Goal: Task Accomplishment & Management: Manage account settings

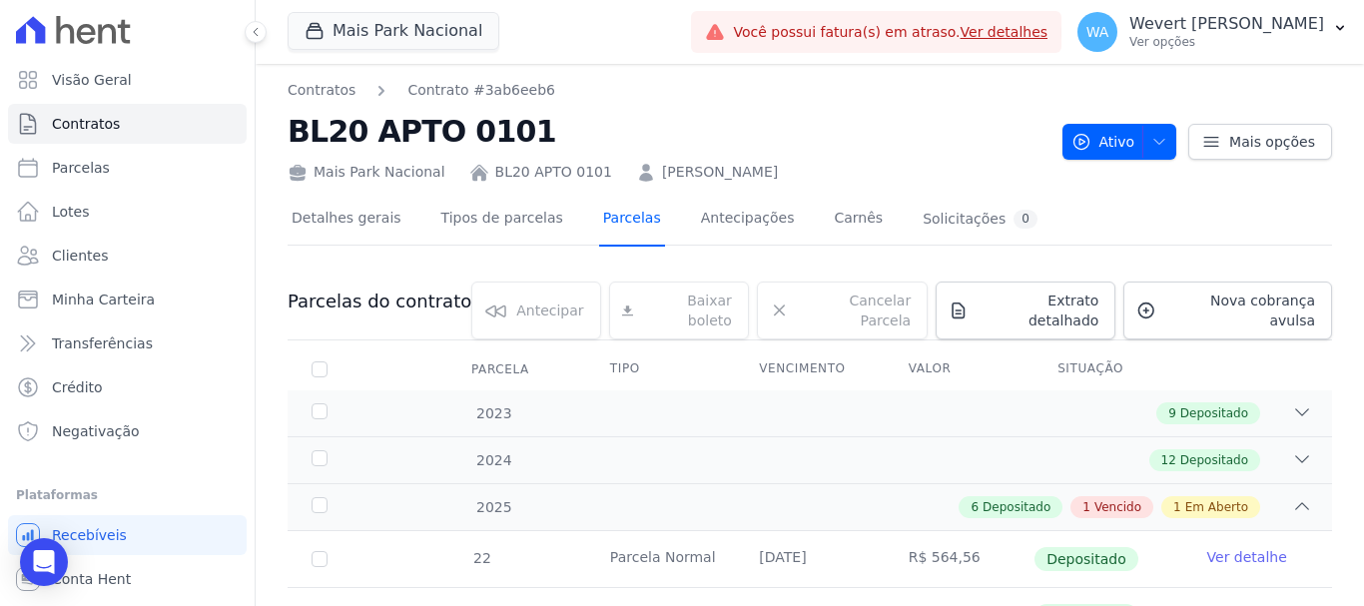
click at [625, 221] on link "Parcelas" at bounding box center [632, 220] width 66 height 53
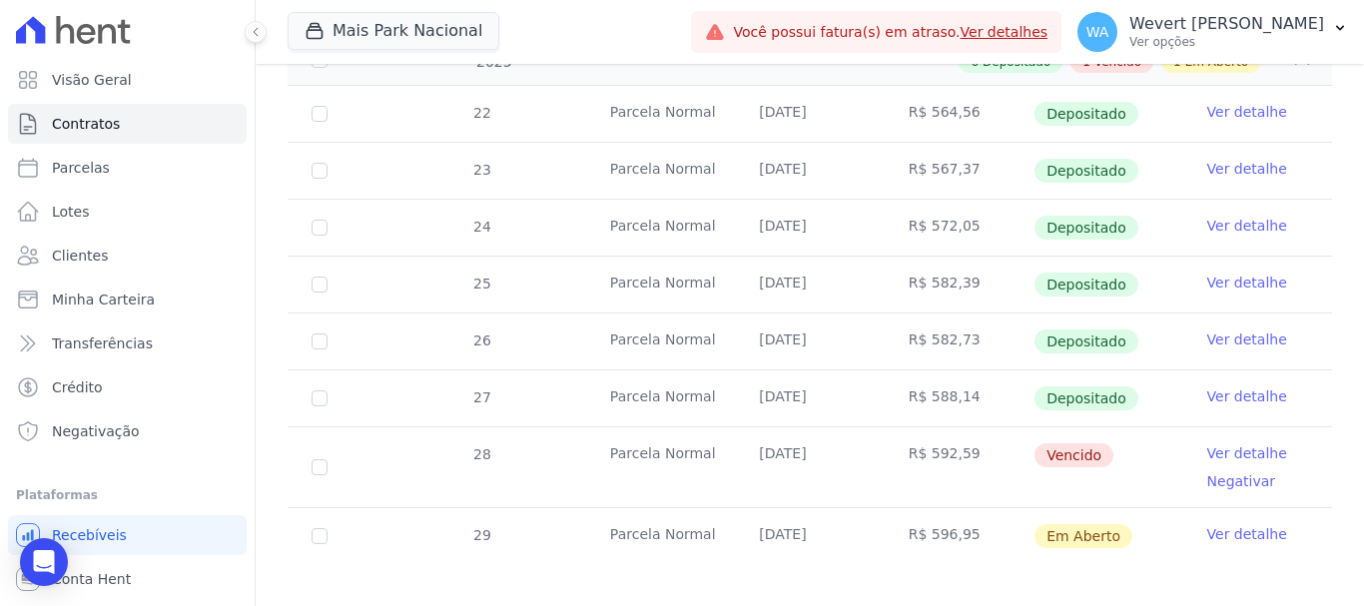
scroll to position [447, 0]
click at [1239, 441] on link "Ver detalhe" at bounding box center [1247, 451] width 80 height 20
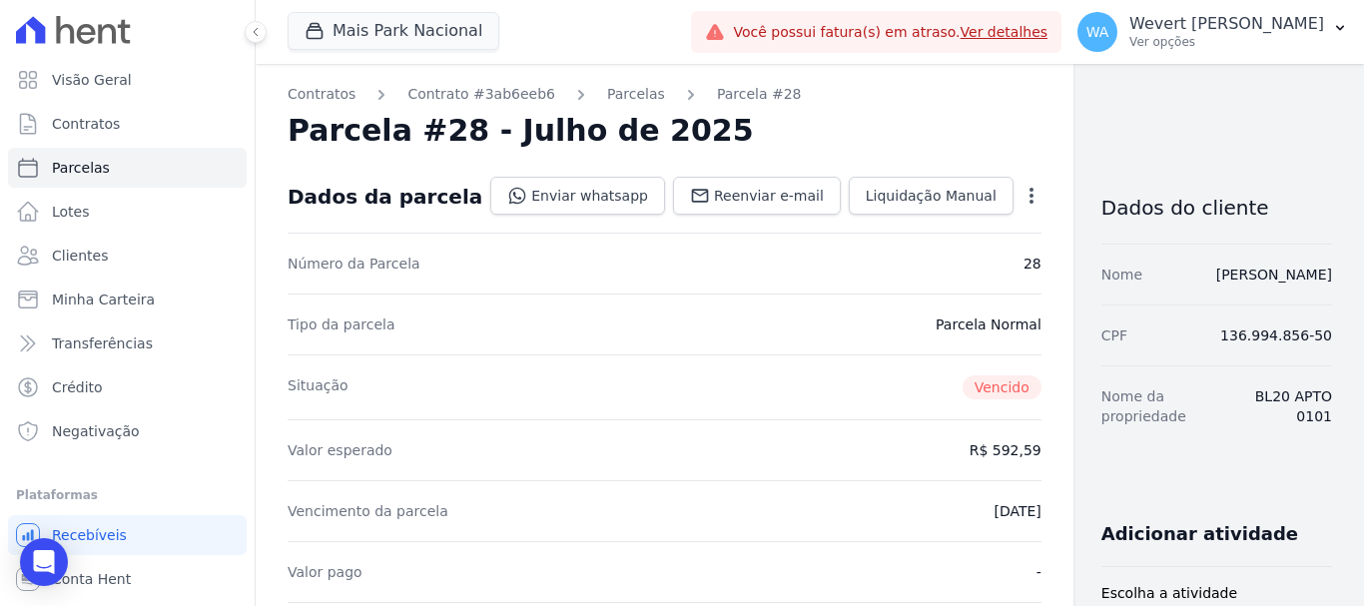
click at [1021, 187] on icon "button" at bounding box center [1031, 196] width 20 height 20
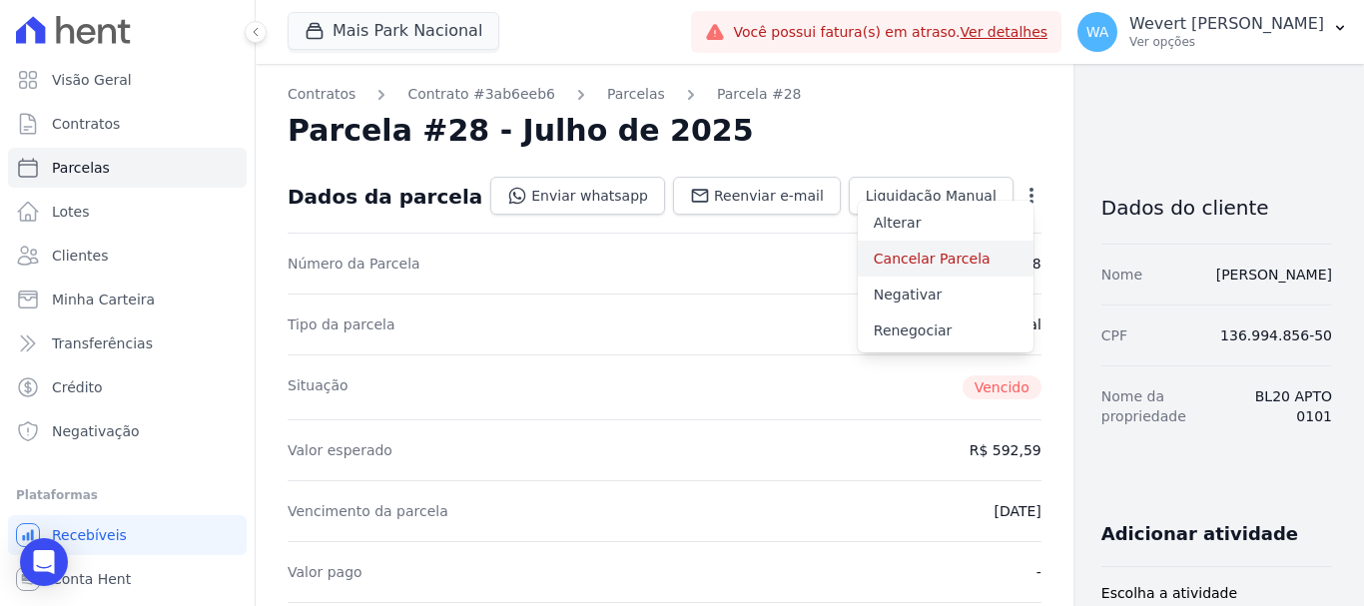
click at [864, 258] on link "Cancelar Parcela" at bounding box center [946, 259] width 176 height 36
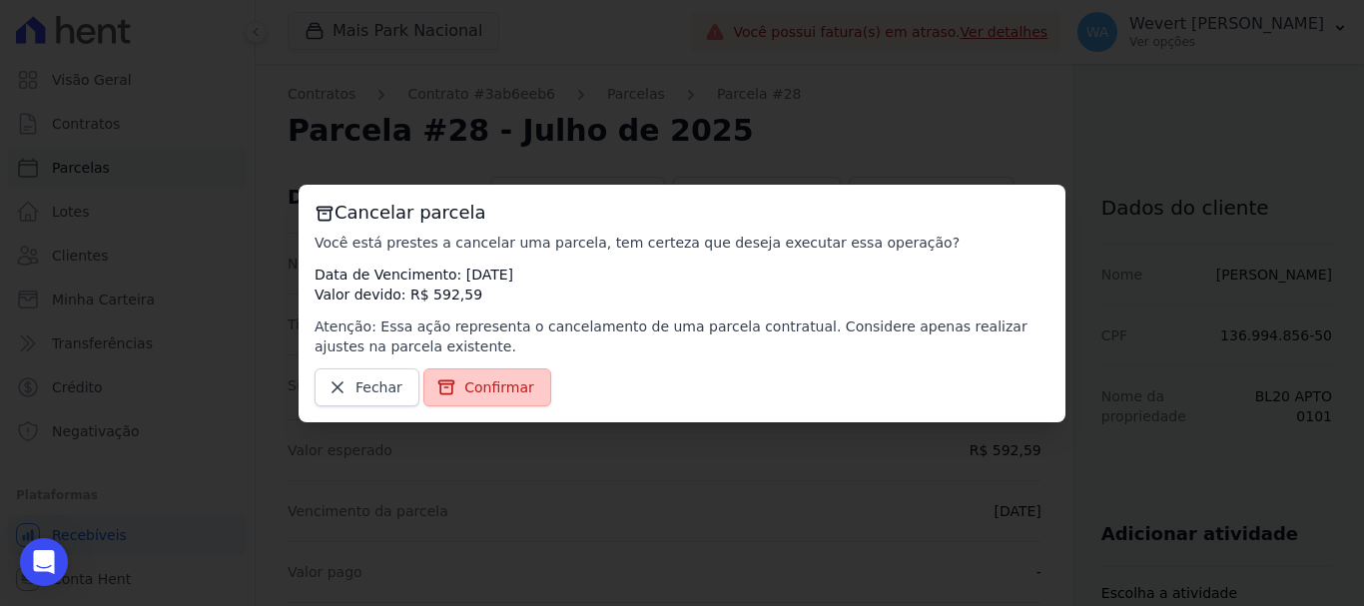
click at [499, 382] on span "Confirmar" at bounding box center [499, 387] width 70 height 20
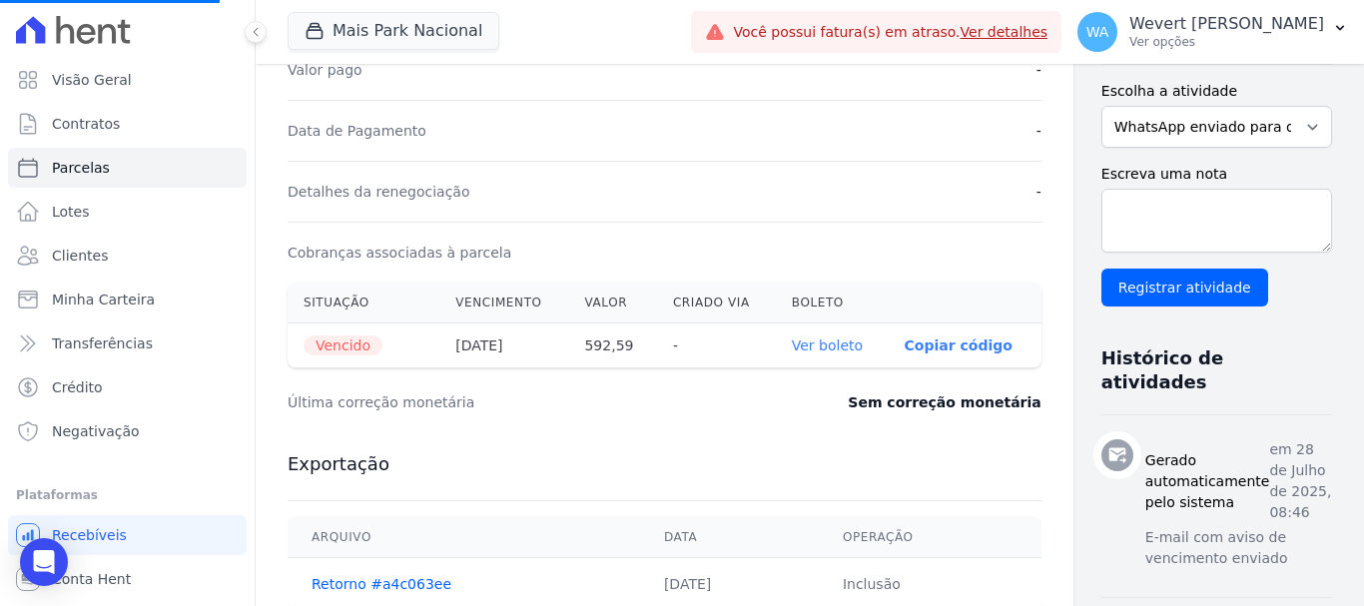
scroll to position [632, 0]
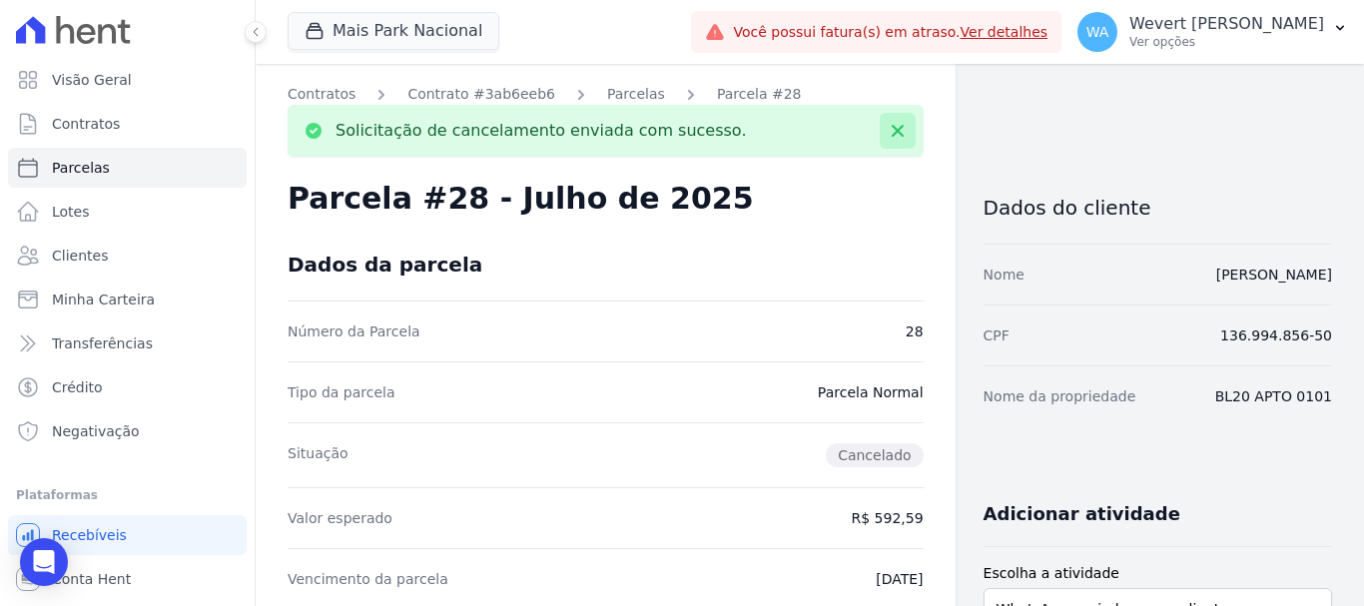
click at [893, 133] on icon at bounding box center [898, 131] width 20 height 20
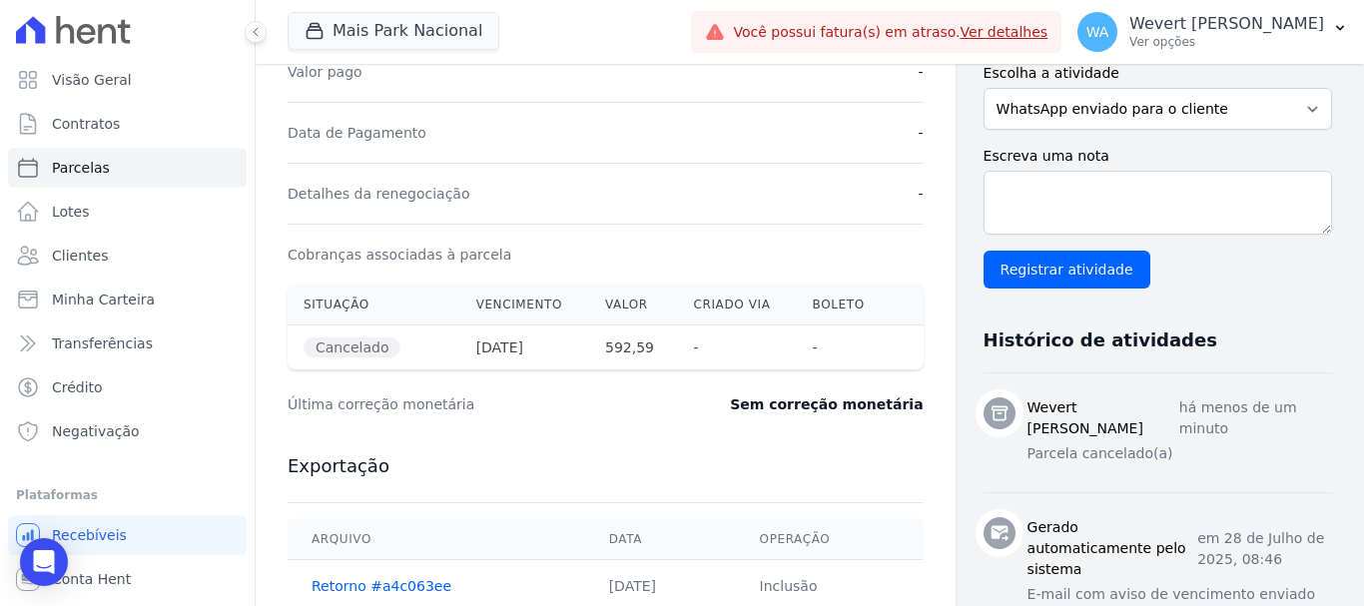
scroll to position [499, 0]
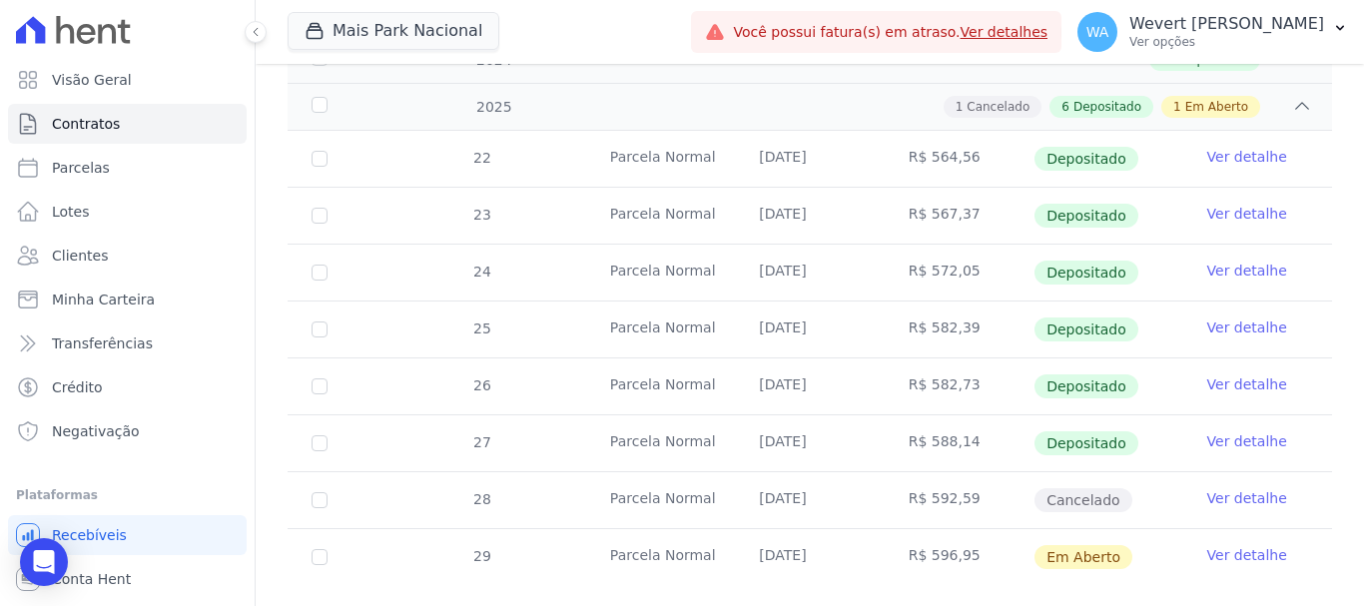
scroll to position [423, 0]
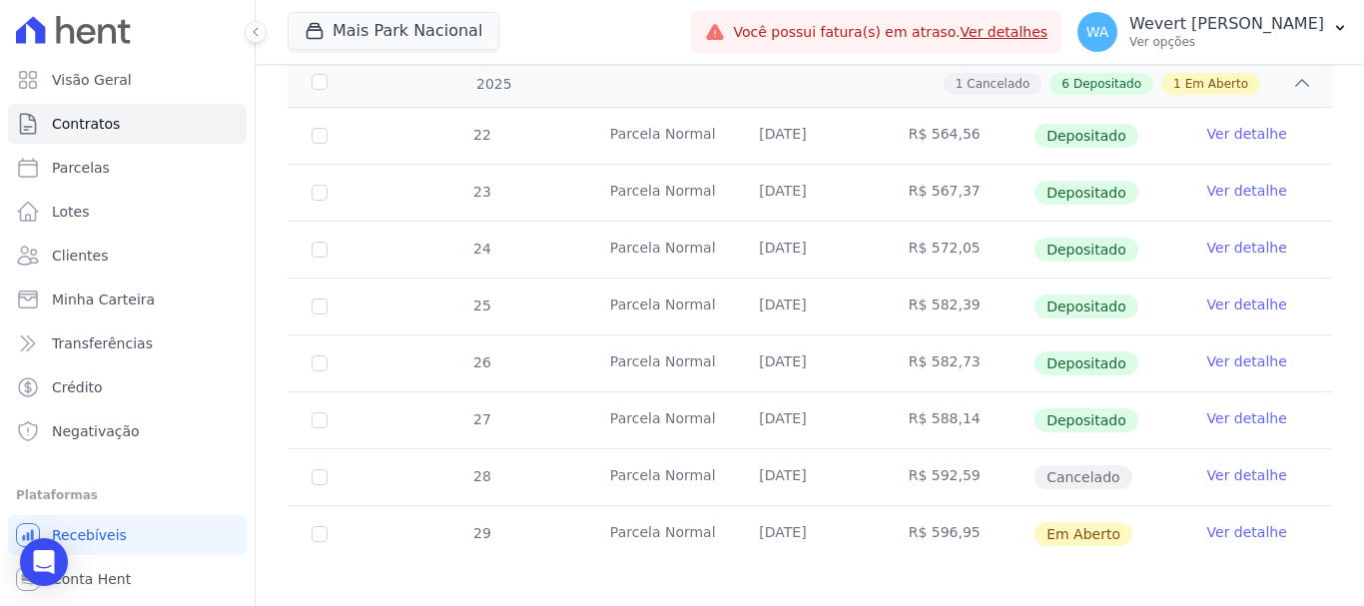
click at [1245, 522] on link "Ver detalhe" at bounding box center [1247, 532] width 80 height 20
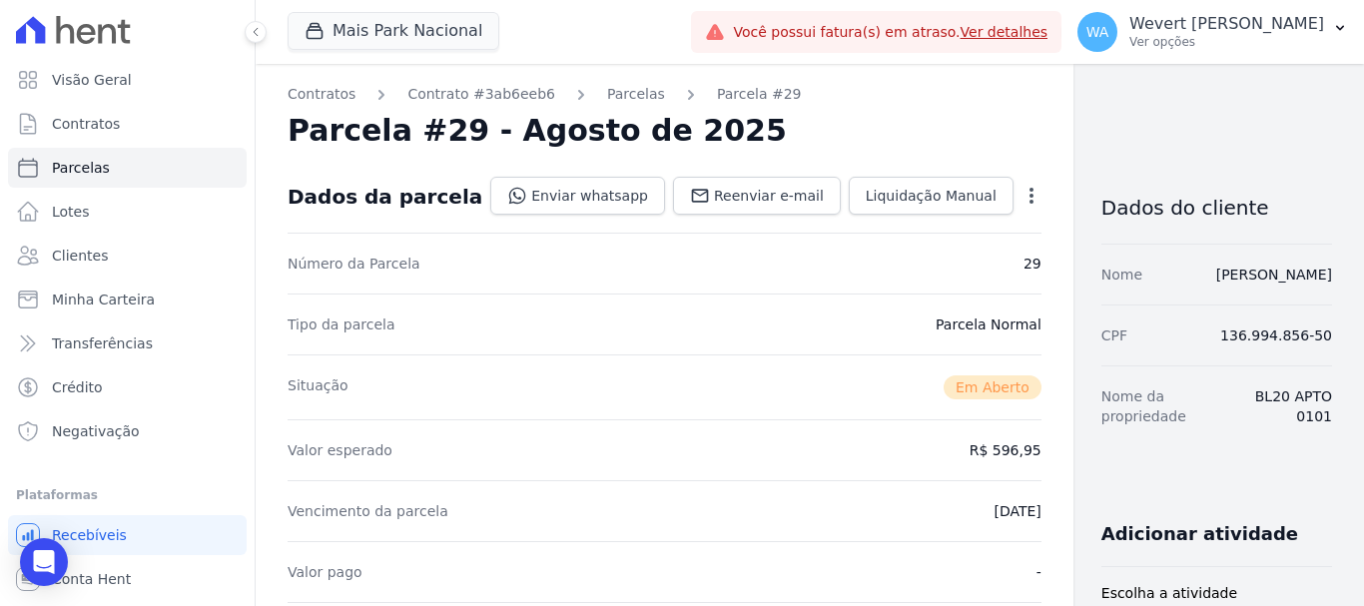
click at [1021, 197] on icon "button" at bounding box center [1031, 196] width 20 height 20
click at [858, 260] on link "Cancelar Parcela" at bounding box center [946, 259] width 176 height 36
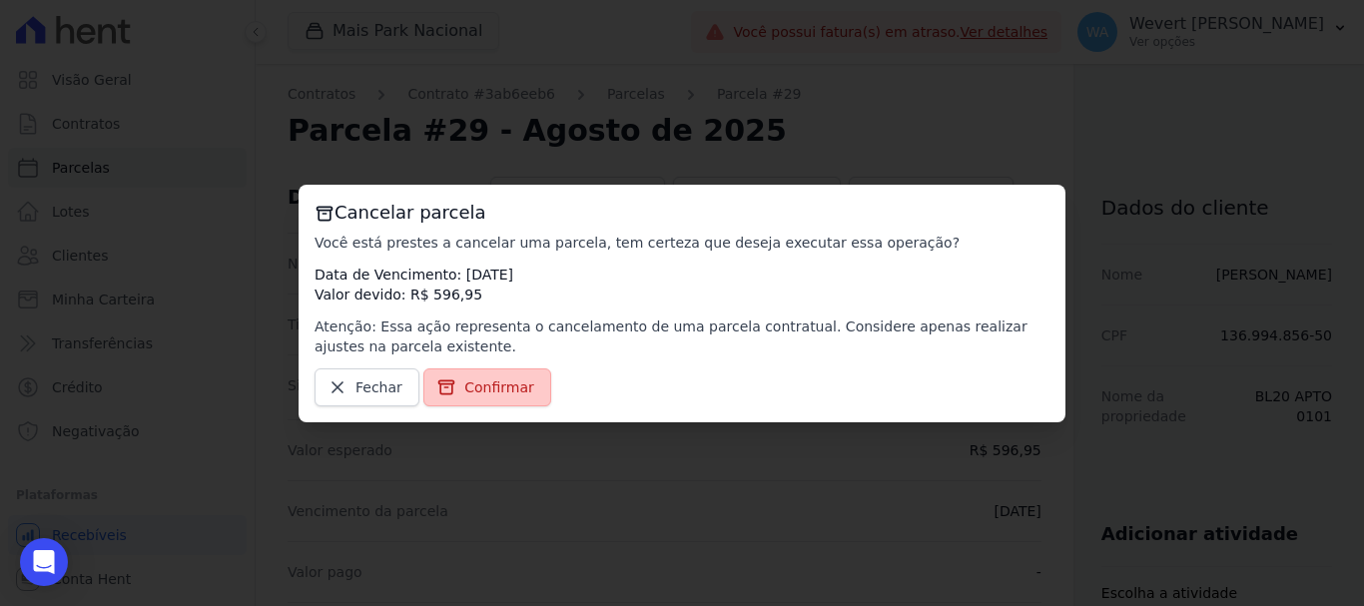
click at [498, 382] on span "Confirmar" at bounding box center [499, 387] width 70 height 20
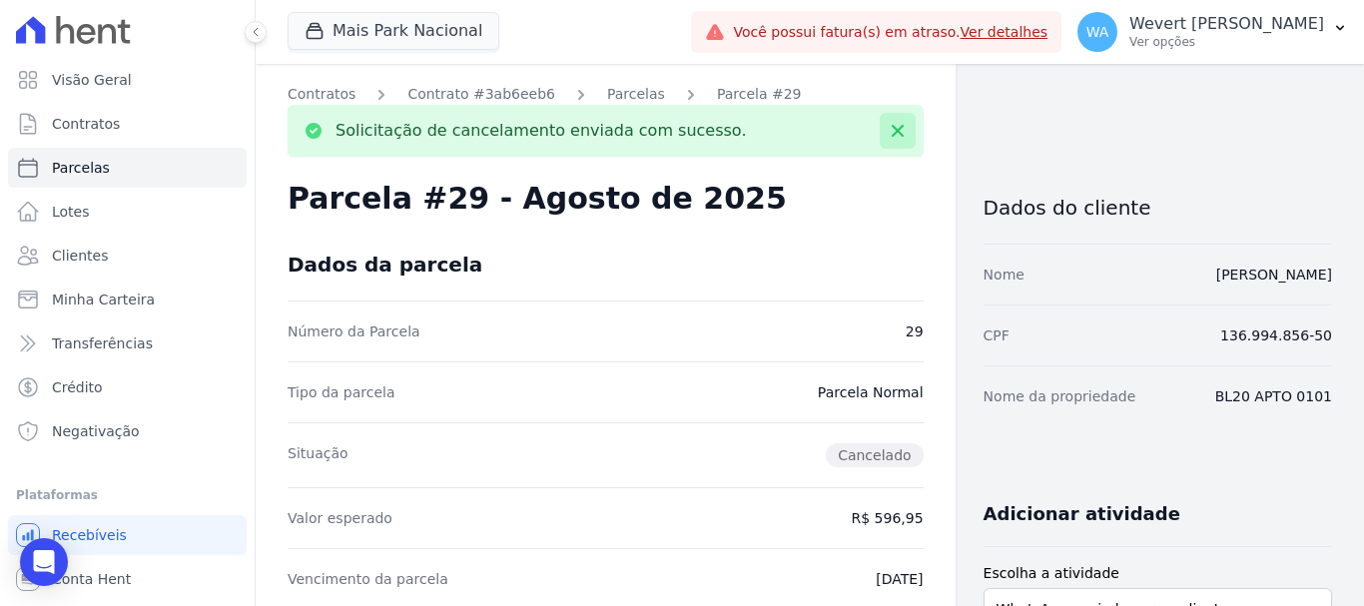
click at [892, 126] on icon at bounding box center [898, 131] width 12 height 12
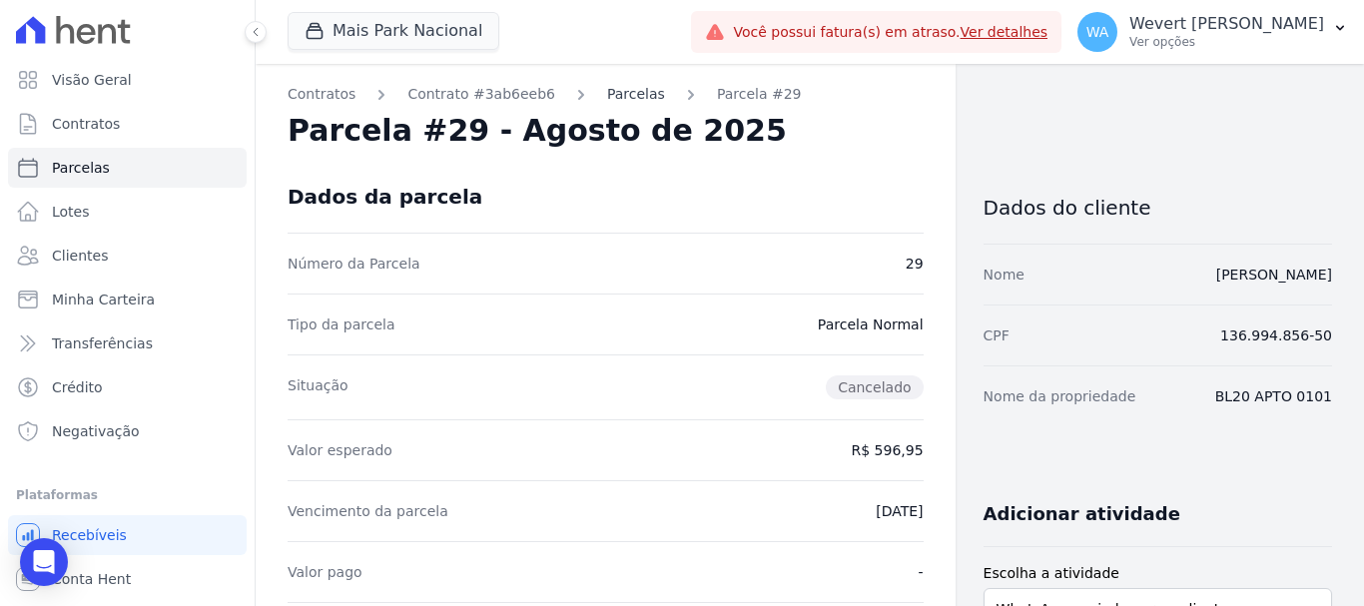
click at [616, 95] on link "Parcelas" at bounding box center [636, 94] width 58 height 21
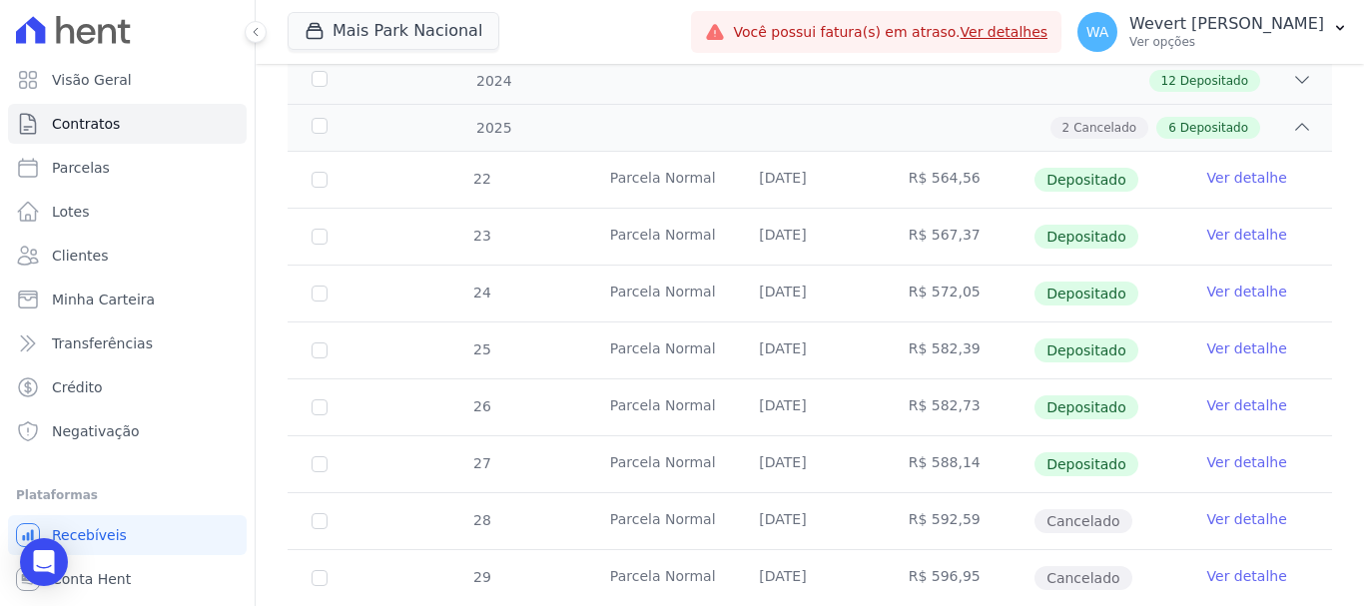
scroll to position [423, 0]
